Goal: Information Seeking & Learning: Learn about a topic

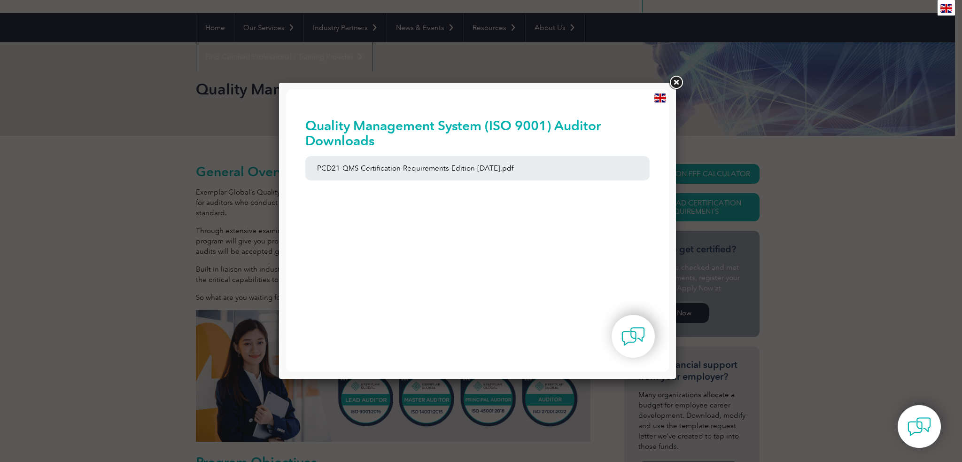
click at [677, 81] on link at bounding box center [676, 82] width 17 height 17
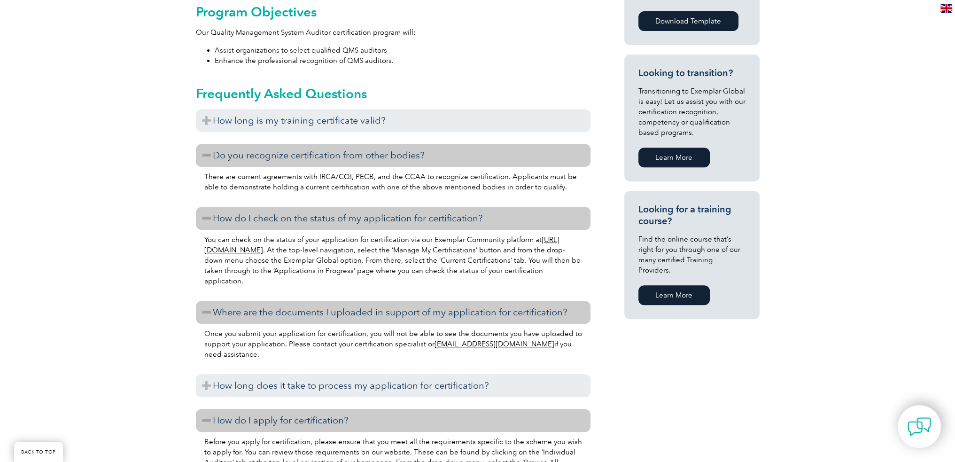
scroll to position [545, 0]
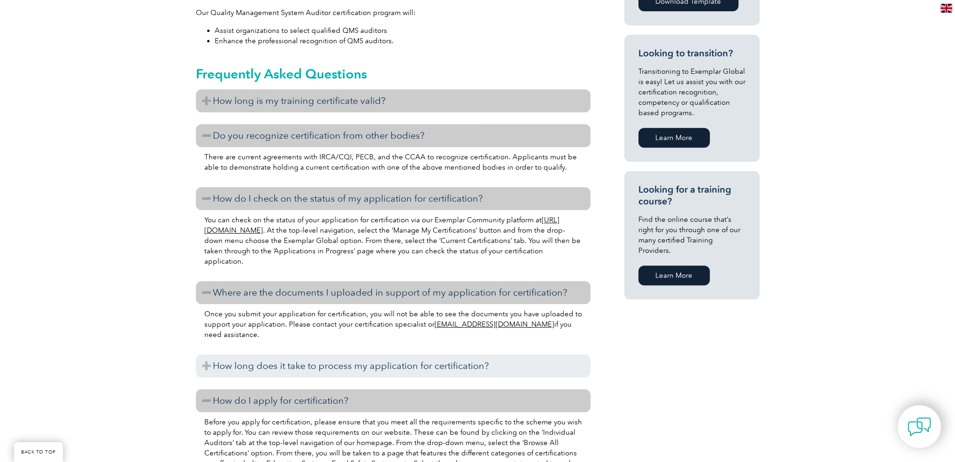
click at [328, 103] on h3 "How long is my training certificate valid?" at bounding box center [393, 100] width 395 height 23
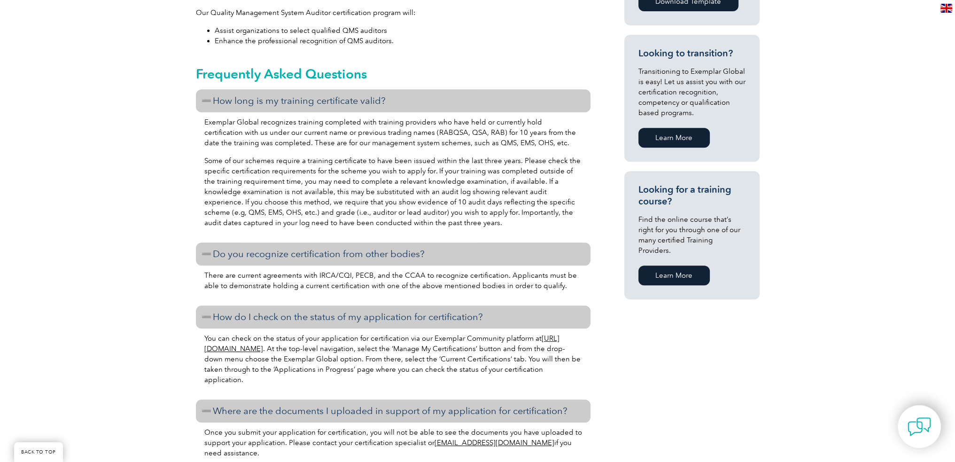
drag, startPoint x: 328, startPoint y: 103, endPoint x: 171, endPoint y: 153, distance: 164.2
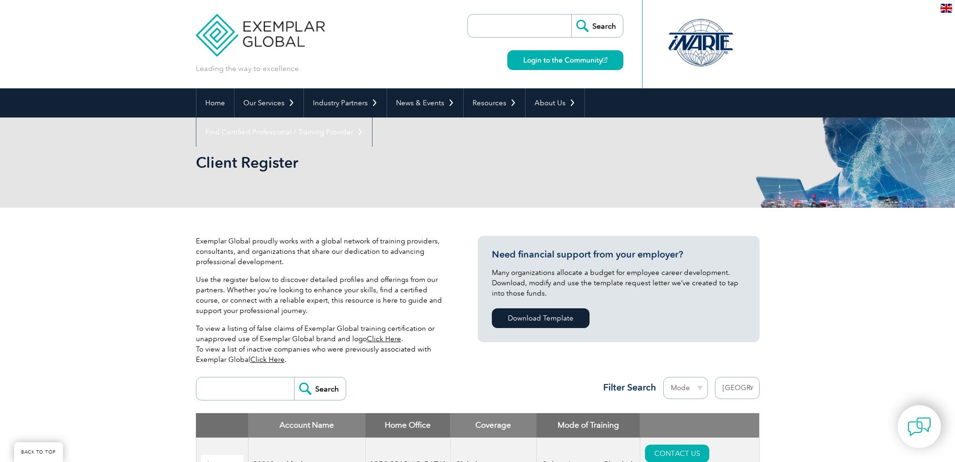
select select "[GEOGRAPHIC_DATA]"
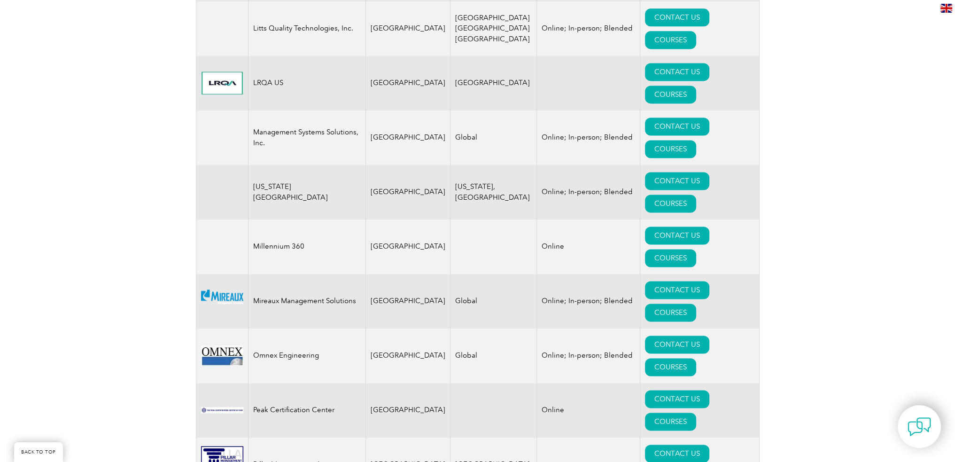
scroll to position [1748, 0]
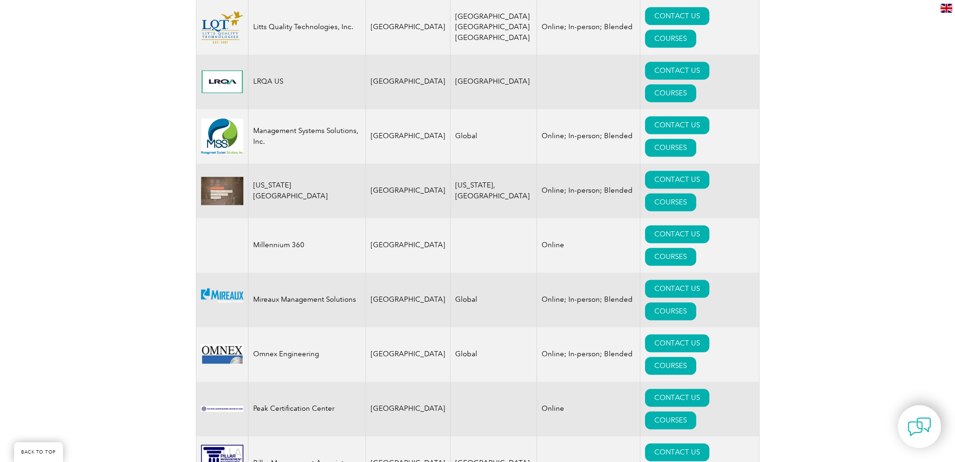
drag, startPoint x: 299, startPoint y: 240, endPoint x: 704, endPoint y: 239, distance: 405.5
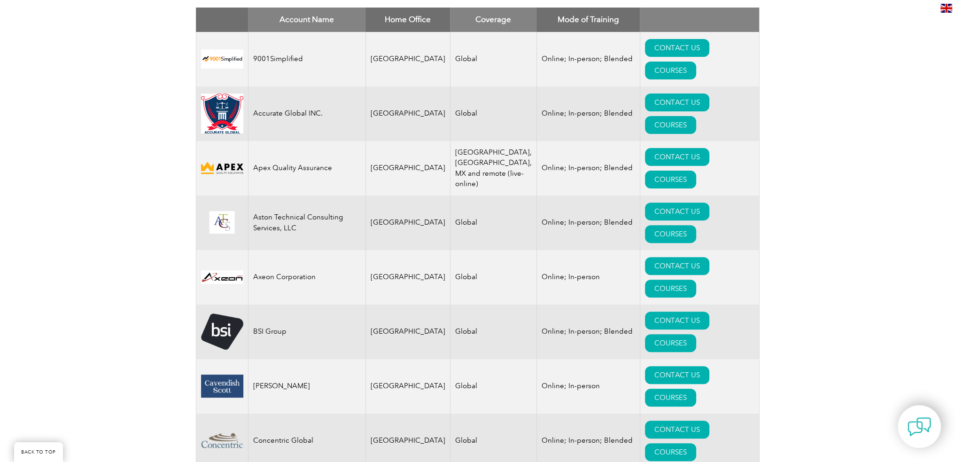
scroll to position [385, 0]
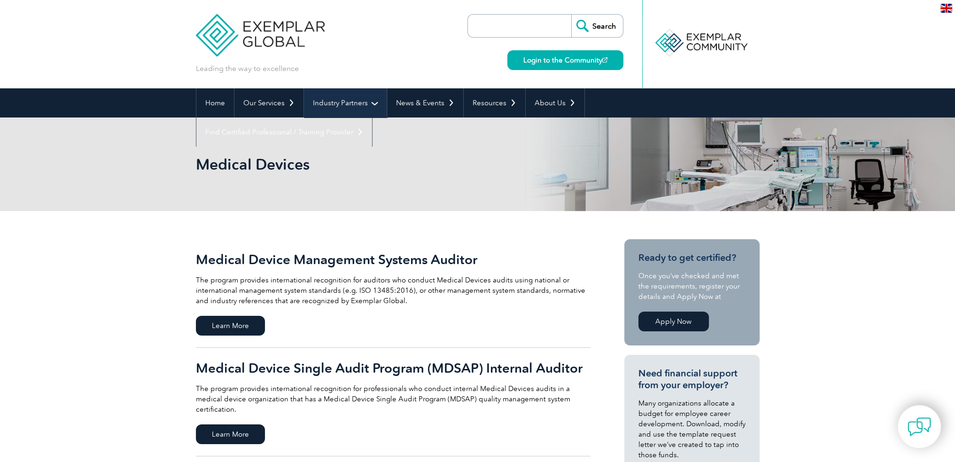
click at [319, 97] on link "Industry Partners" at bounding box center [345, 102] width 83 height 29
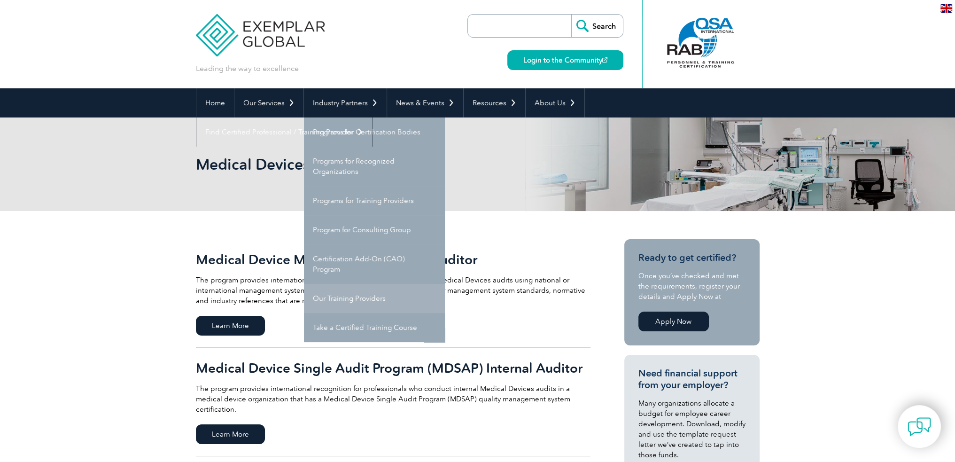
click at [393, 300] on link "Our Training Providers" at bounding box center [374, 298] width 141 height 29
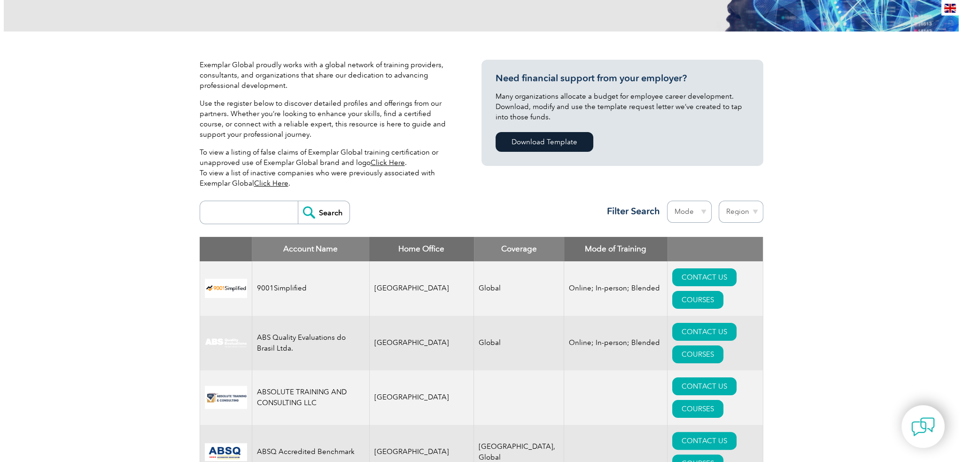
scroll to position [37, 0]
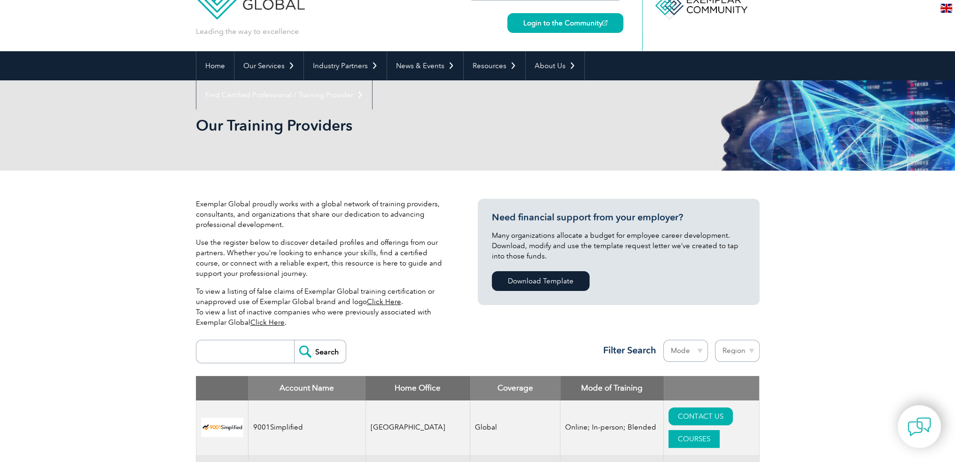
click at [720, 430] on link "COURSES" at bounding box center [694, 439] width 51 height 18
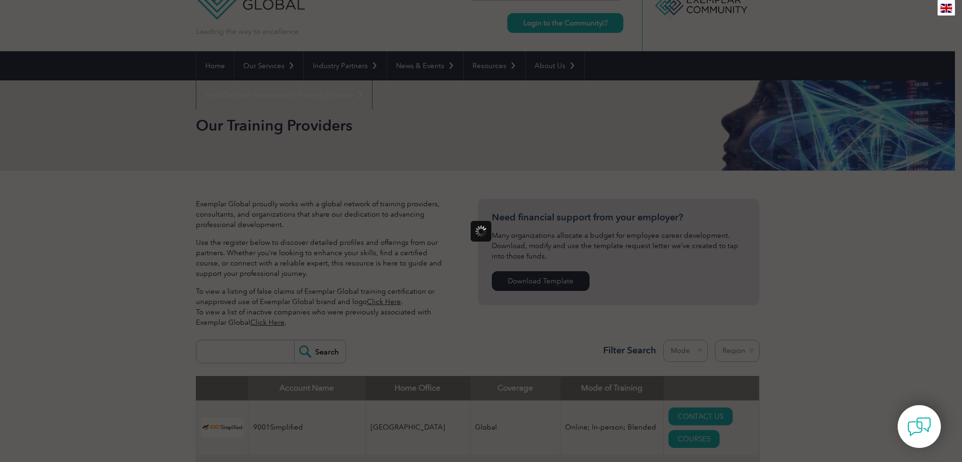
scroll to position [0, 0]
